Goal: Find specific page/section: Find specific page/section

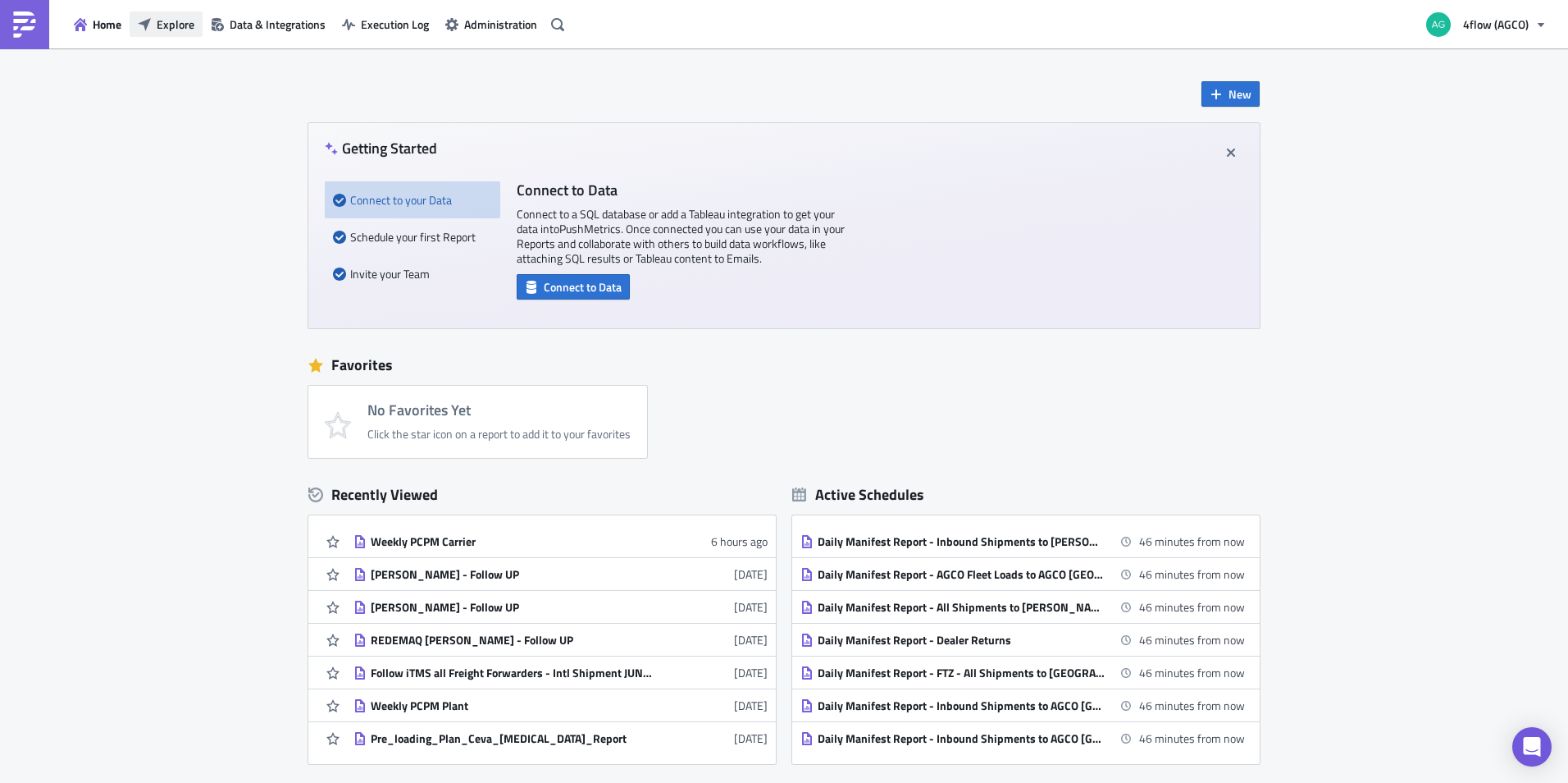
click at [168, 27] on span "Explore" at bounding box center [175, 24] width 38 height 17
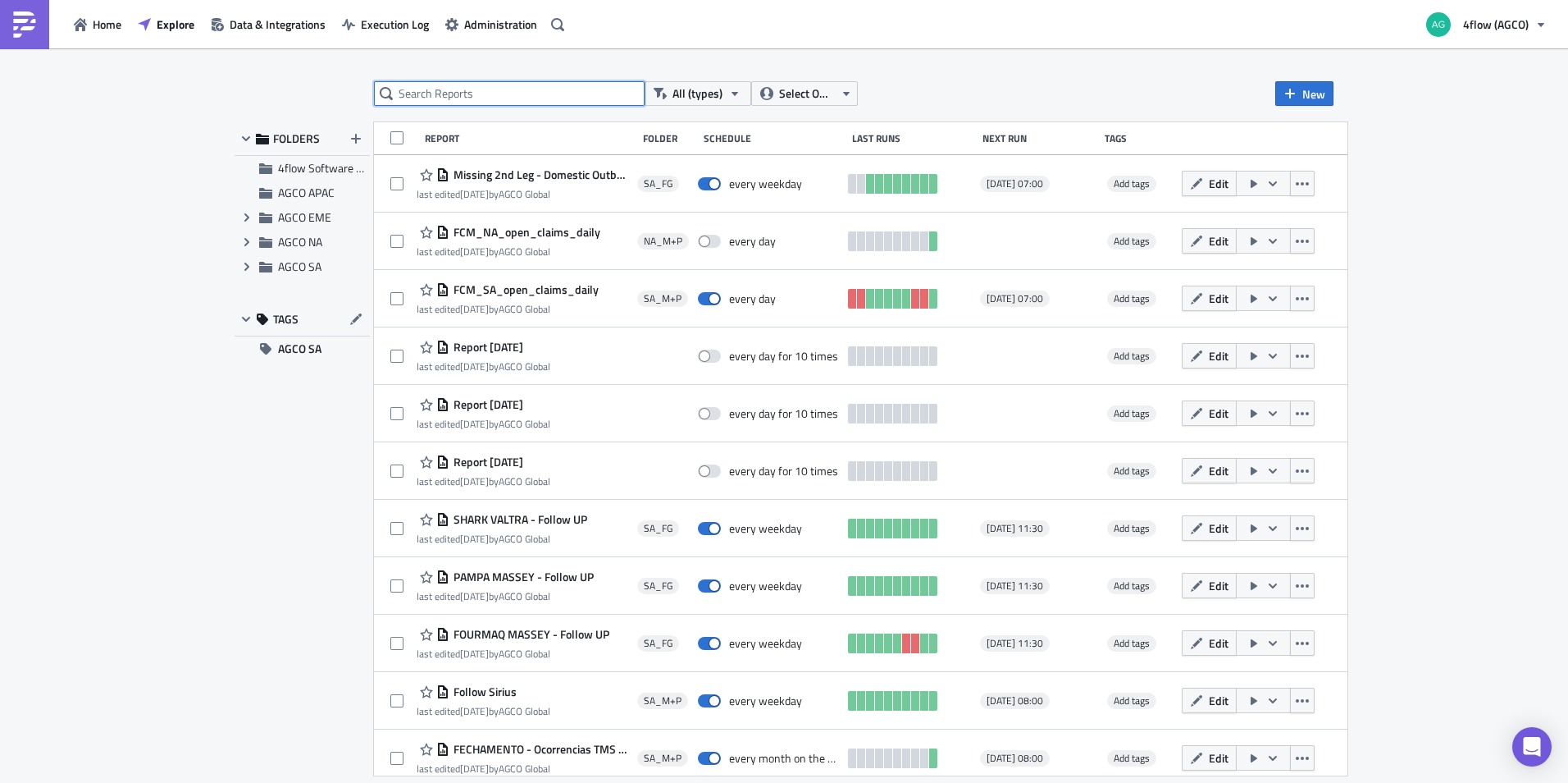
click at [481, 92] on input "text" at bounding box center [510, 93] width 271 height 24
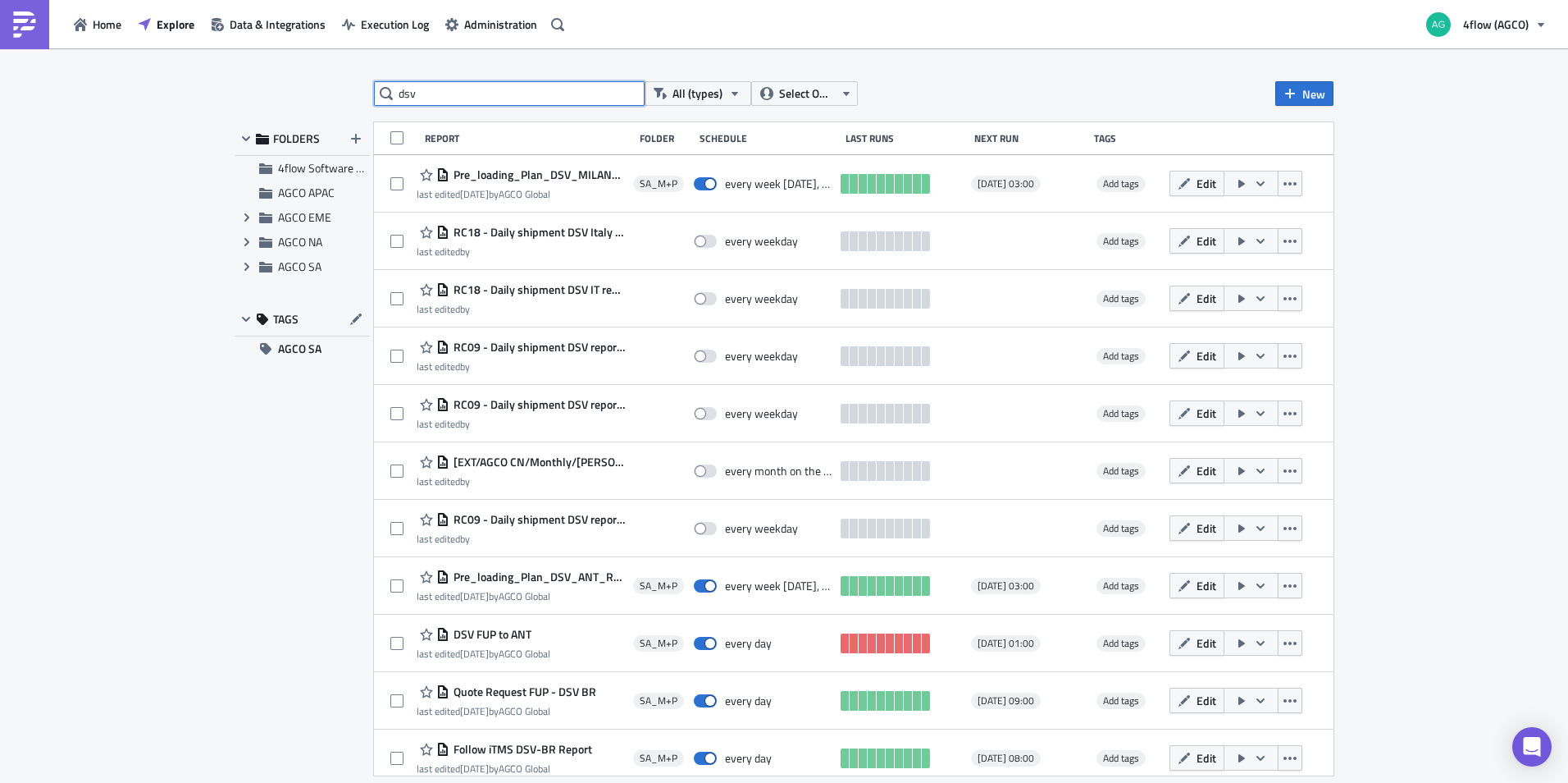
drag, startPoint x: 474, startPoint y: 91, endPoint x: 388, endPoint y: 89, distance: 86.0
click at [388, 89] on div "dsv" at bounding box center [510, 93] width 271 height 24
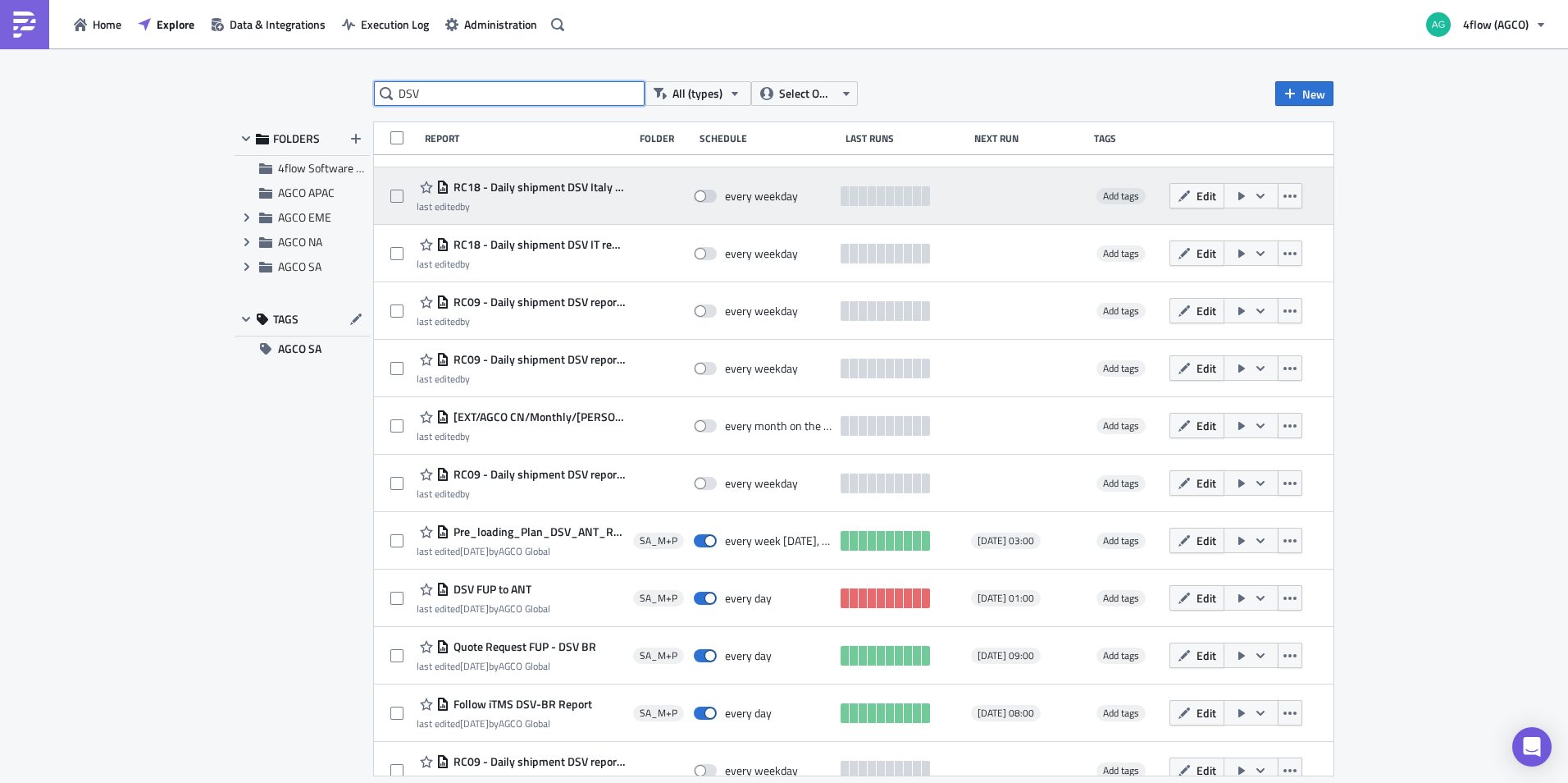
scroll to position [69, 0]
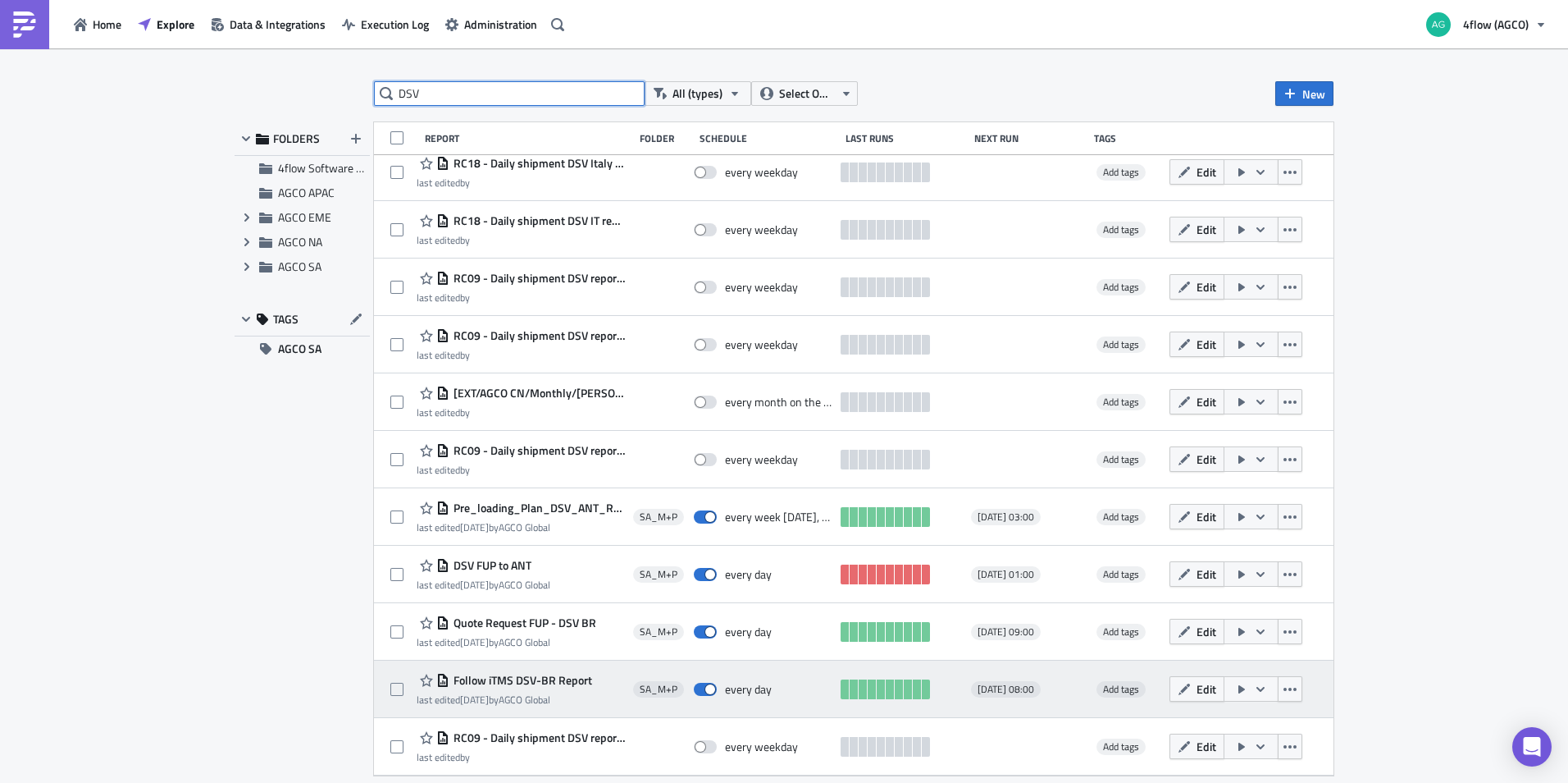
type input "DSV"
click at [527, 678] on span "Follow iTMS DSV-BR Report" at bounding box center [521, 679] width 143 height 15
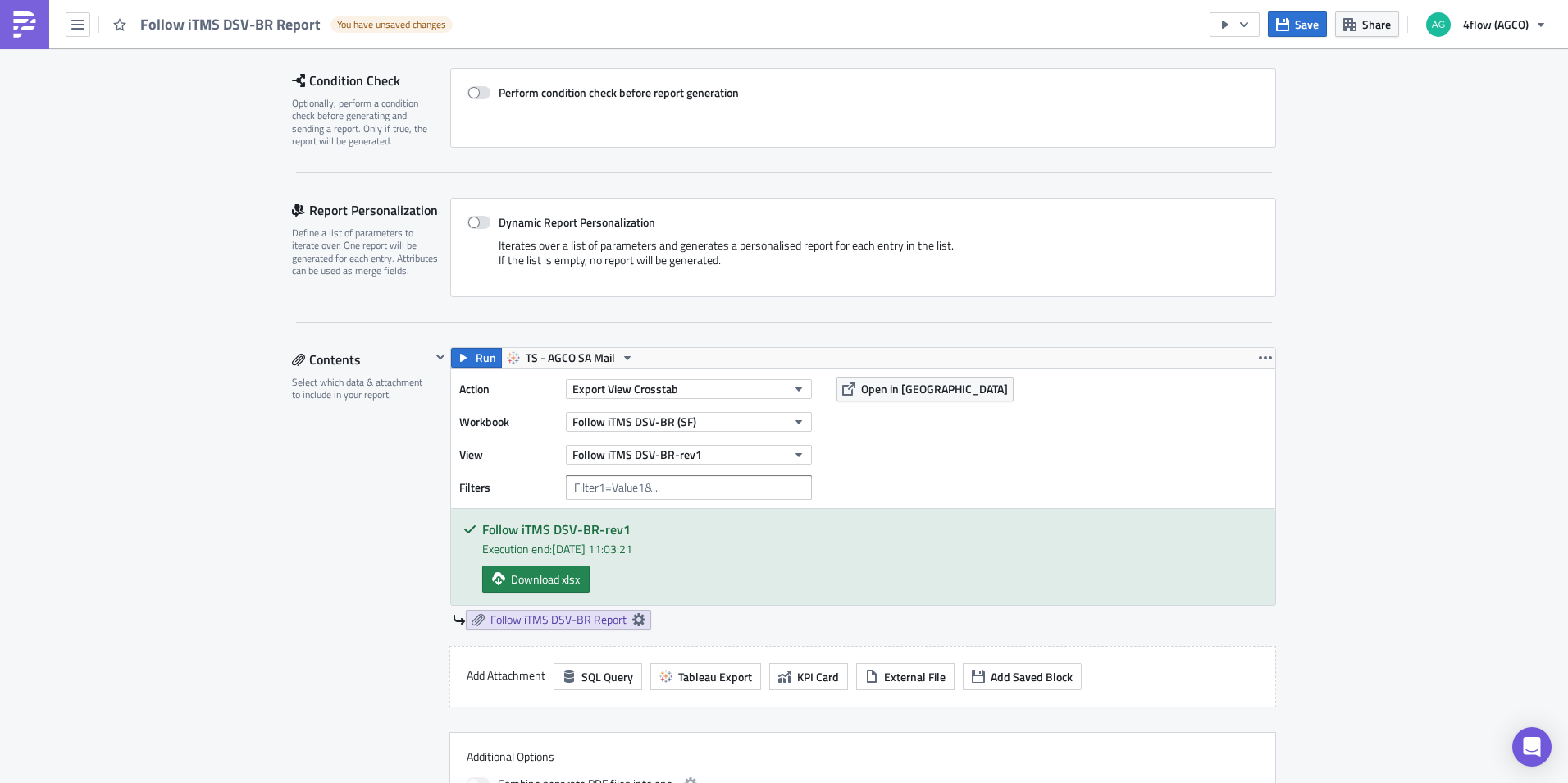
scroll to position [410, 0]
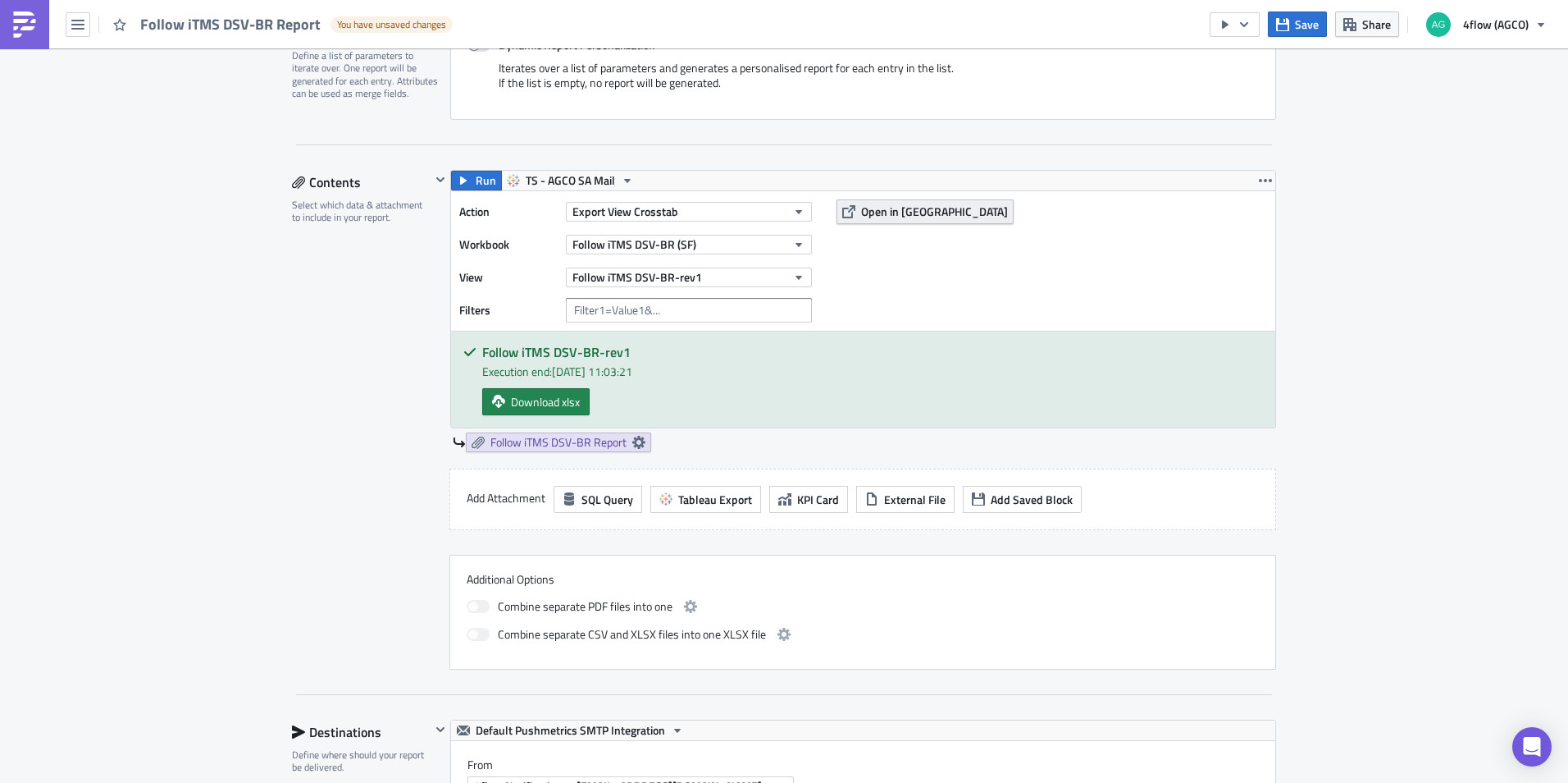
click at [872, 213] on span "Open in [GEOGRAPHIC_DATA]" at bounding box center [934, 211] width 147 height 17
